Goal: Navigation & Orientation: Find specific page/section

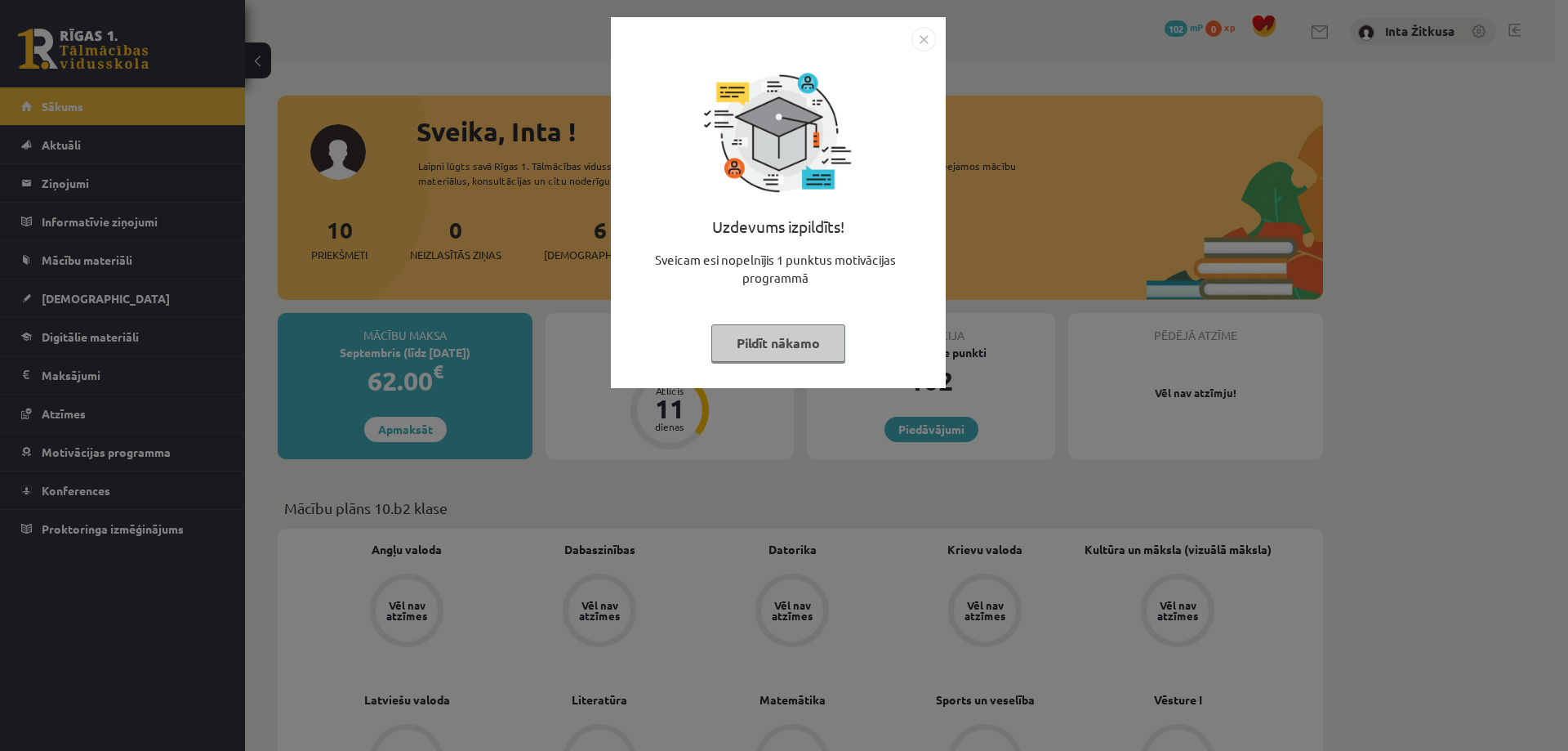
drag, startPoint x: 920, startPoint y: 47, endPoint x: 952, endPoint y: 47, distance: 32.0
click at [920, 47] on img "Close" at bounding box center [924, 39] width 25 height 25
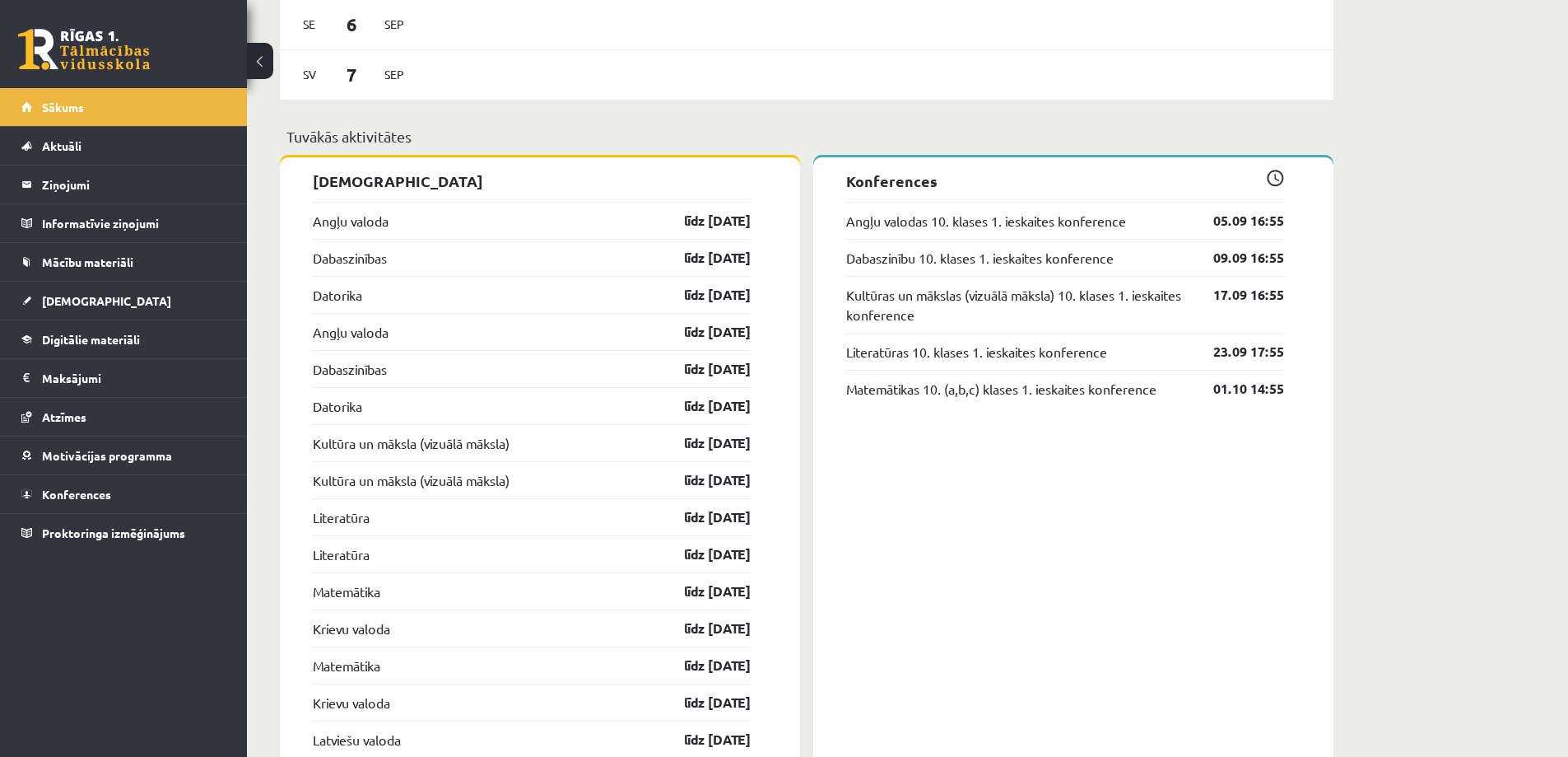
scroll to position [1153, 0]
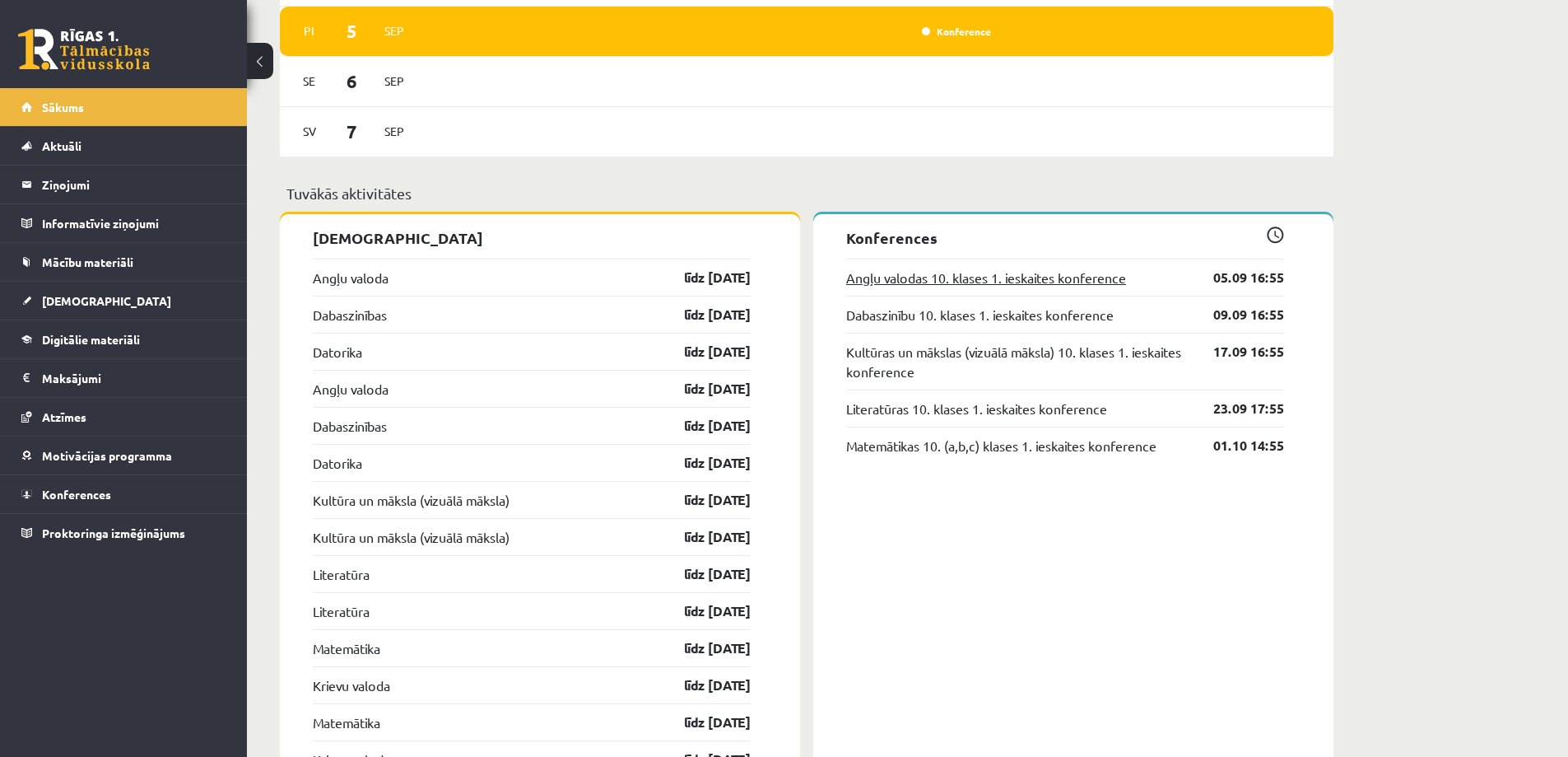
click at [973, 286] on link "Angļu valodas 10. klases 1. ieskaites konference" at bounding box center [986, 277] width 280 height 20
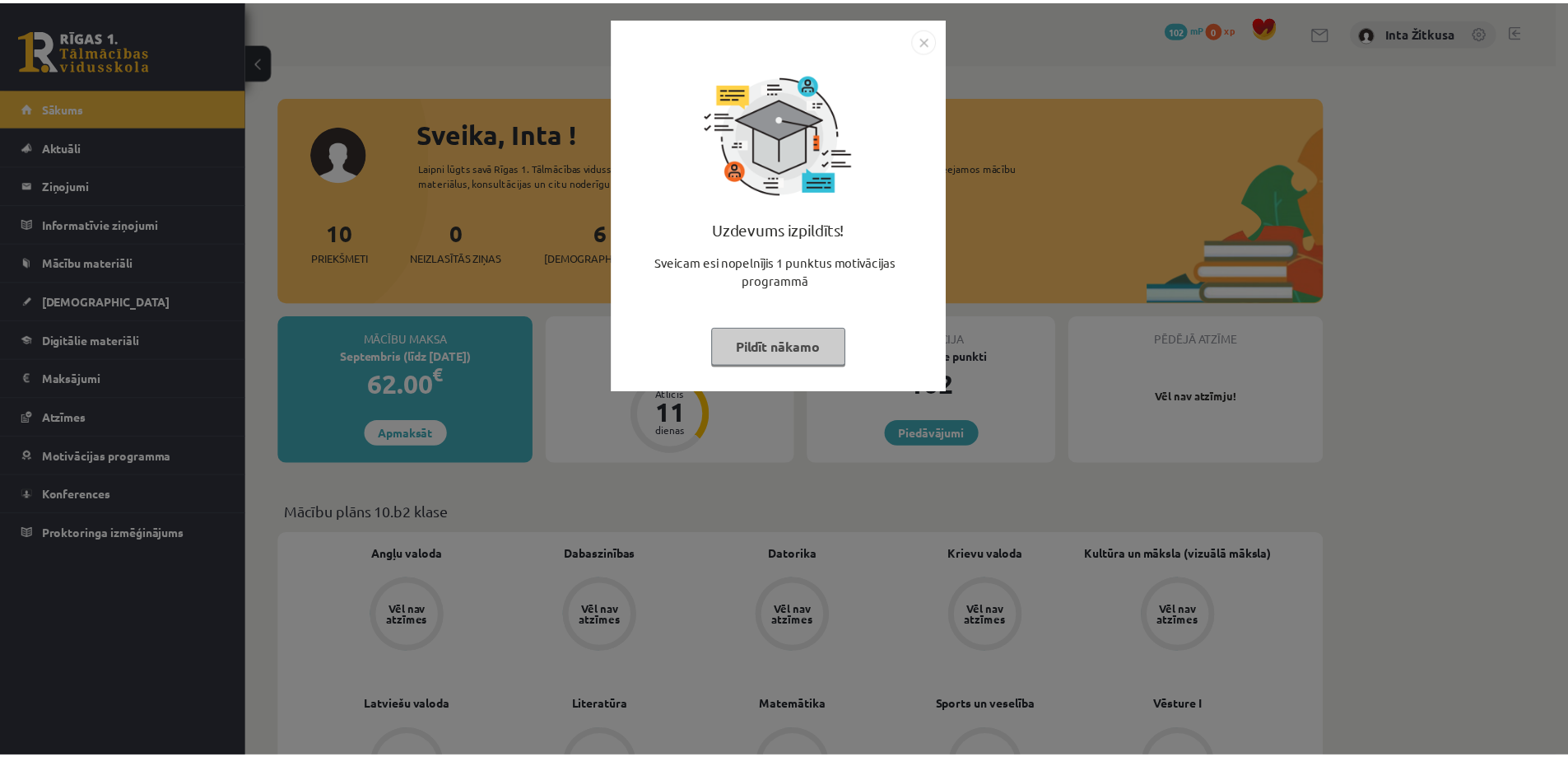
scroll to position [1153, 0]
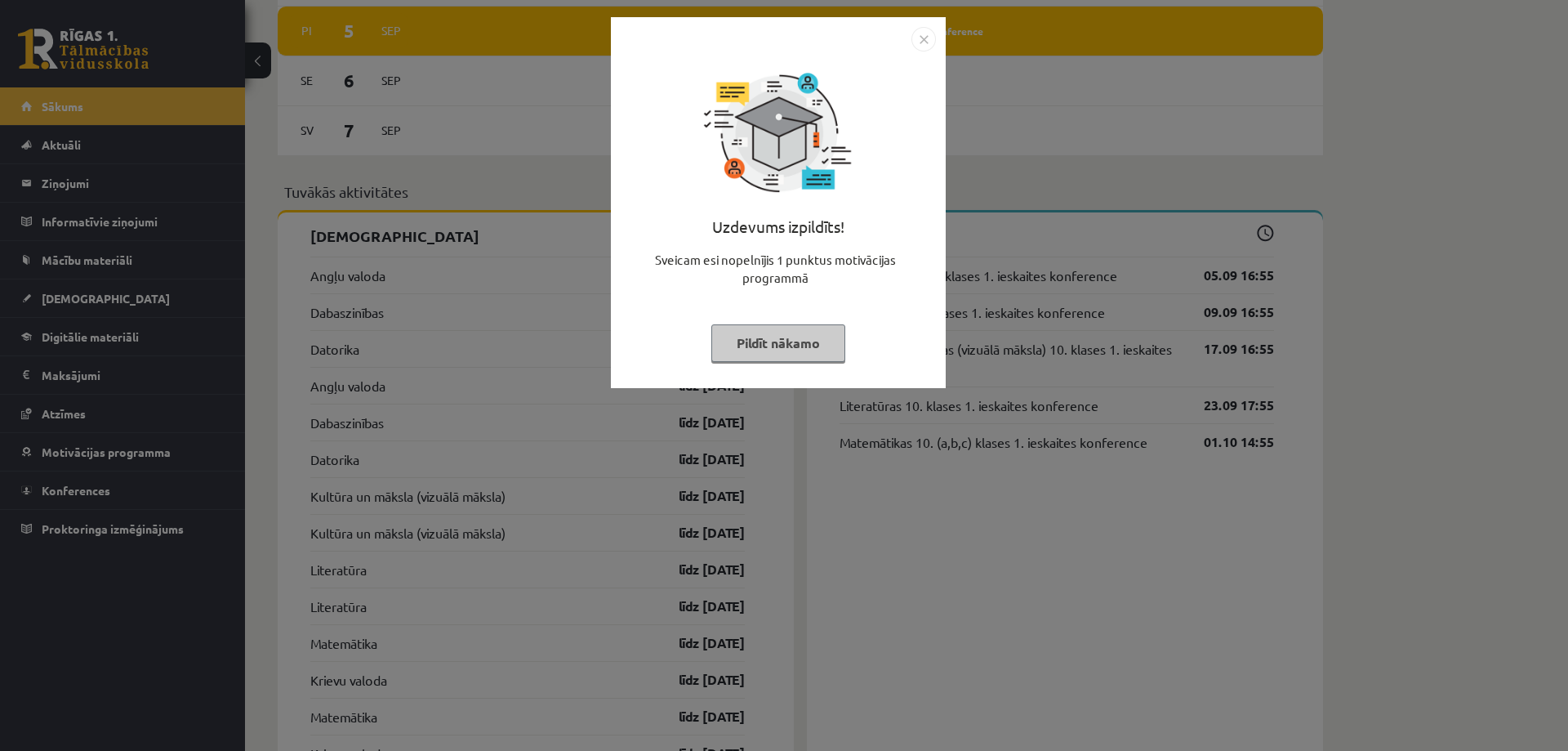
click at [922, 38] on img "Close" at bounding box center [924, 39] width 25 height 25
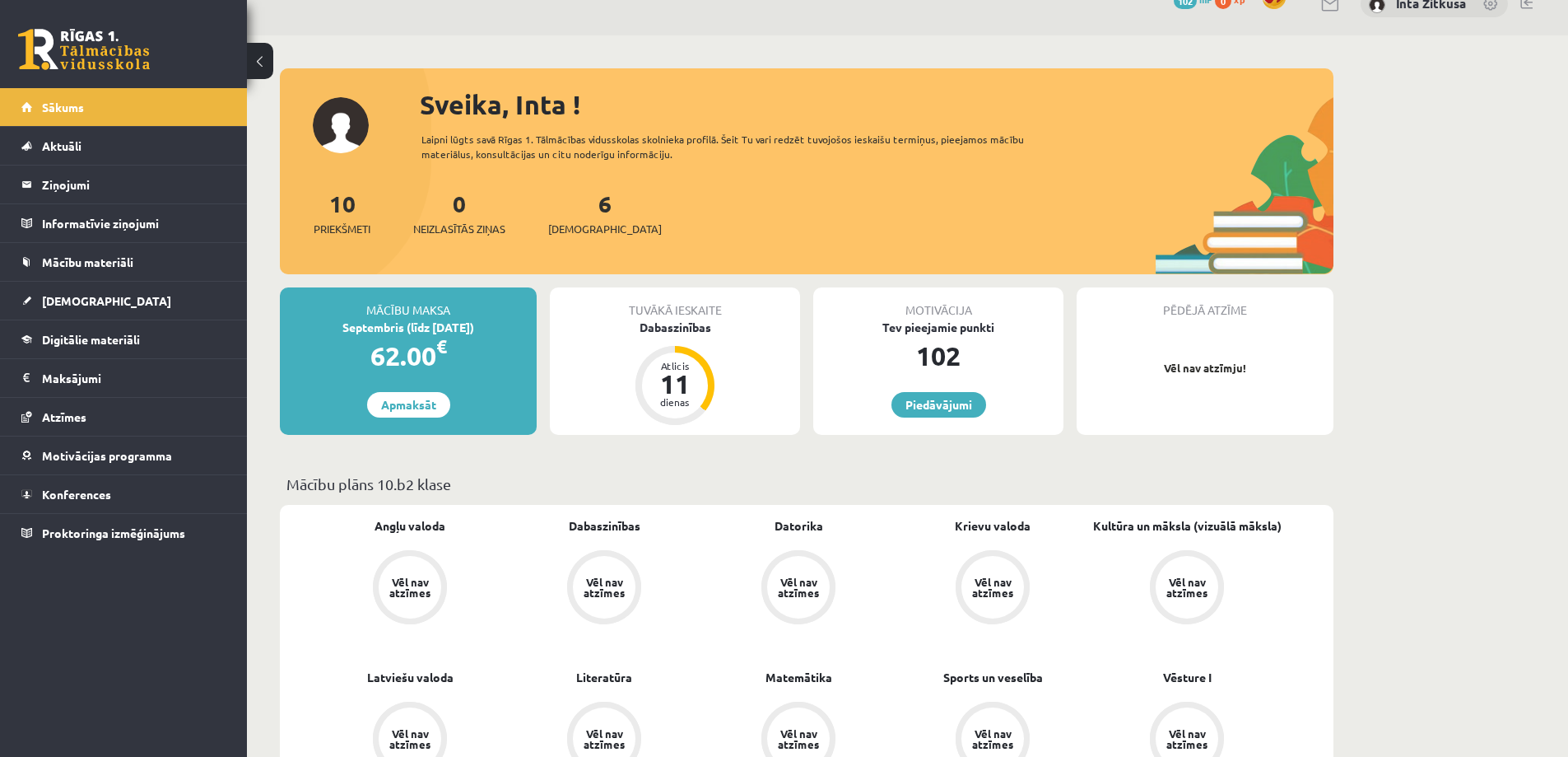
scroll to position [0, 0]
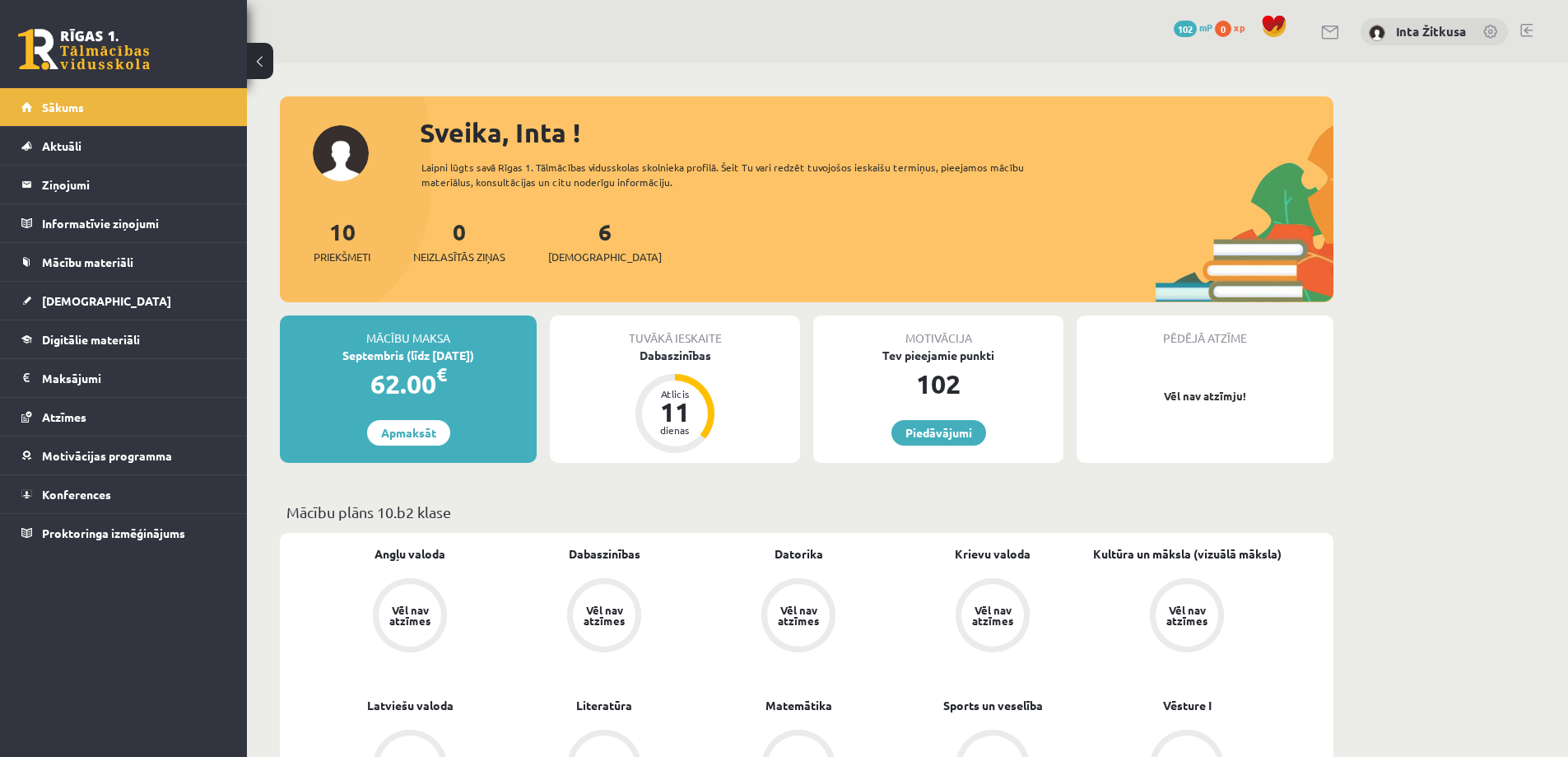
click at [1526, 35] on link at bounding box center [1527, 31] width 13 height 13
